Goal: Task Accomplishment & Management: Use online tool/utility

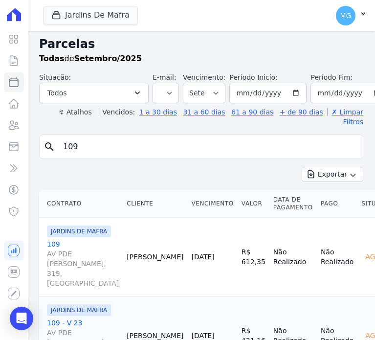
select select
click at [66, 15] on button "Jardins De Mafra" at bounding box center [90, 15] width 95 height 19
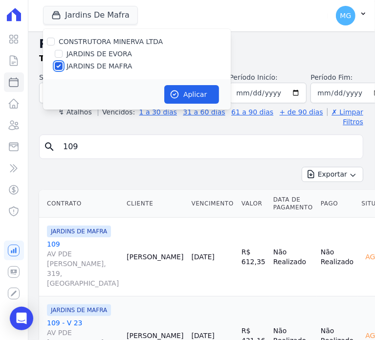
click at [58, 69] on input "JARDINS DE MAFRA" at bounding box center [59, 66] width 8 height 8
checkbox input "false"
click at [56, 55] on input "JARDINS DE EVORA" at bounding box center [59, 54] width 8 height 8
checkbox input "true"
click at [193, 89] on button "Aplicar" at bounding box center [191, 94] width 55 height 19
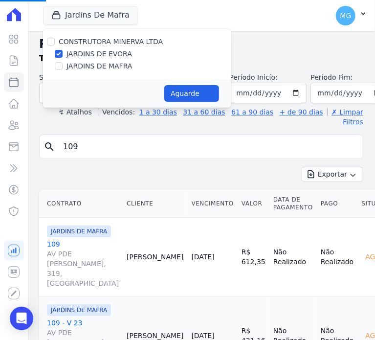
select select
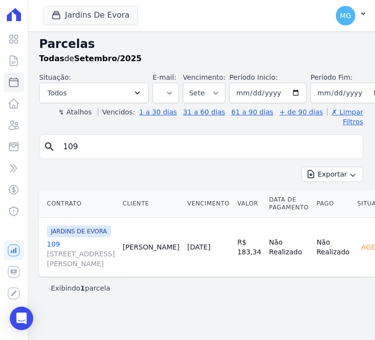
scroll to position [36, 0]
click at [343, 167] on button "Exportar" at bounding box center [333, 174] width 62 height 15
click at [217, 167] on div "Exportar Exportar PDF Exportar CSV" at bounding box center [201, 178] width 324 height 23
click at [86, 139] on input "109" at bounding box center [208, 147] width 302 height 20
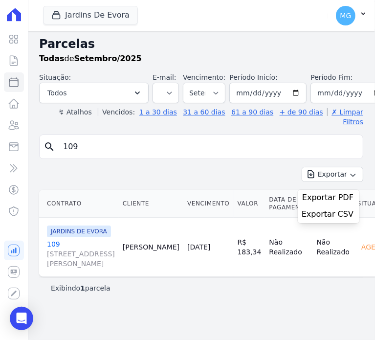
click at [86, 138] on input "109" at bounding box center [208, 147] width 302 height 20
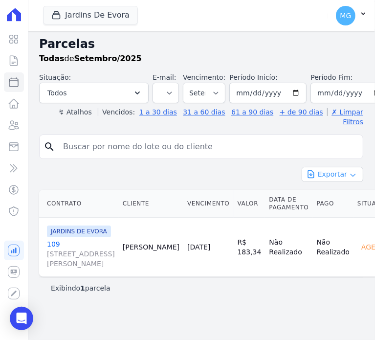
click at [349, 171] on icon "button" at bounding box center [353, 175] width 8 height 8
select select
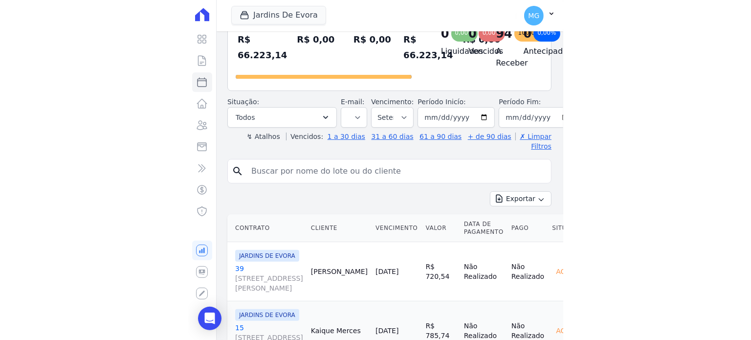
scroll to position [65, 0]
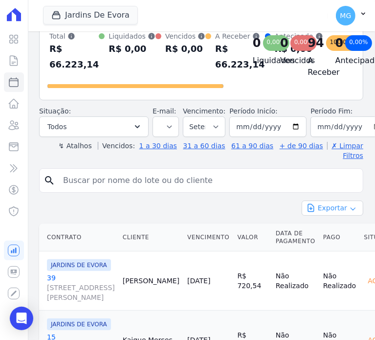
click at [349, 209] on icon "button" at bounding box center [353, 209] width 8 height 8
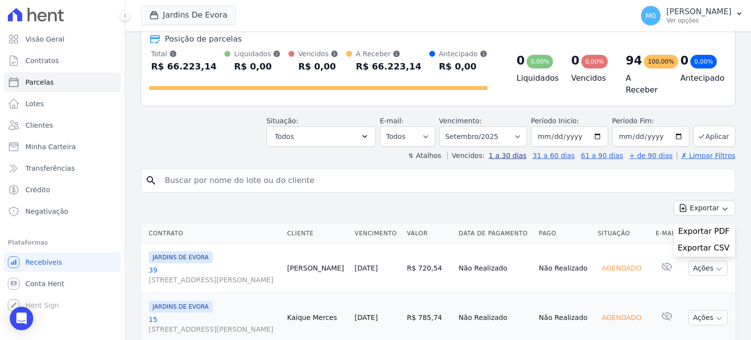
scroll to position [0, 0]
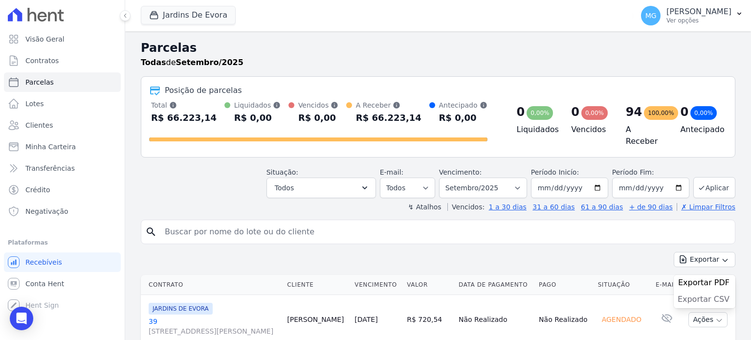
click at [374, 296] on span "Exportar CSV" at bounding box center [704, 299] width 52 height 10
